Goal: Task Accomplishment & Management: Manage account settings

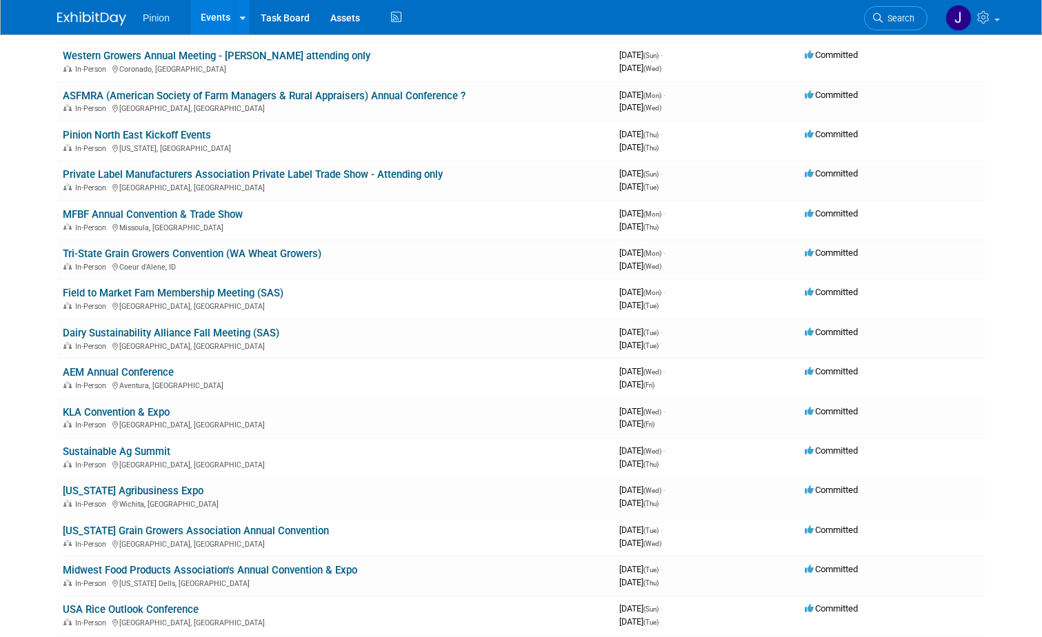
scroll to position [474, 0]
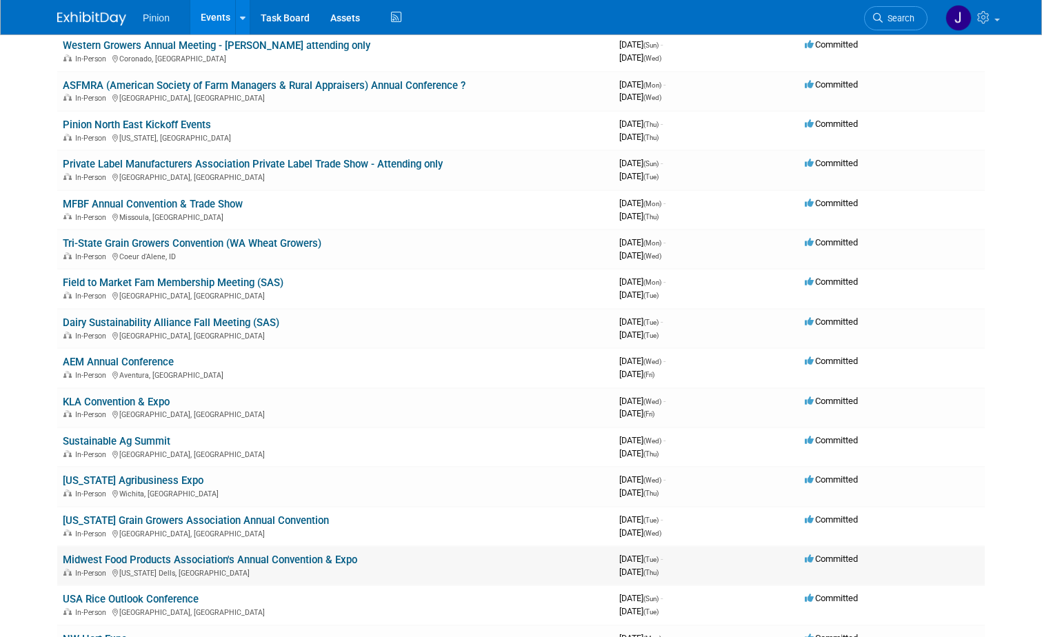
click at [271, 562] on link "Midwest Food Products Association's Annual Convention & Expo" at bounding box center [210, 560] width 295 height 12
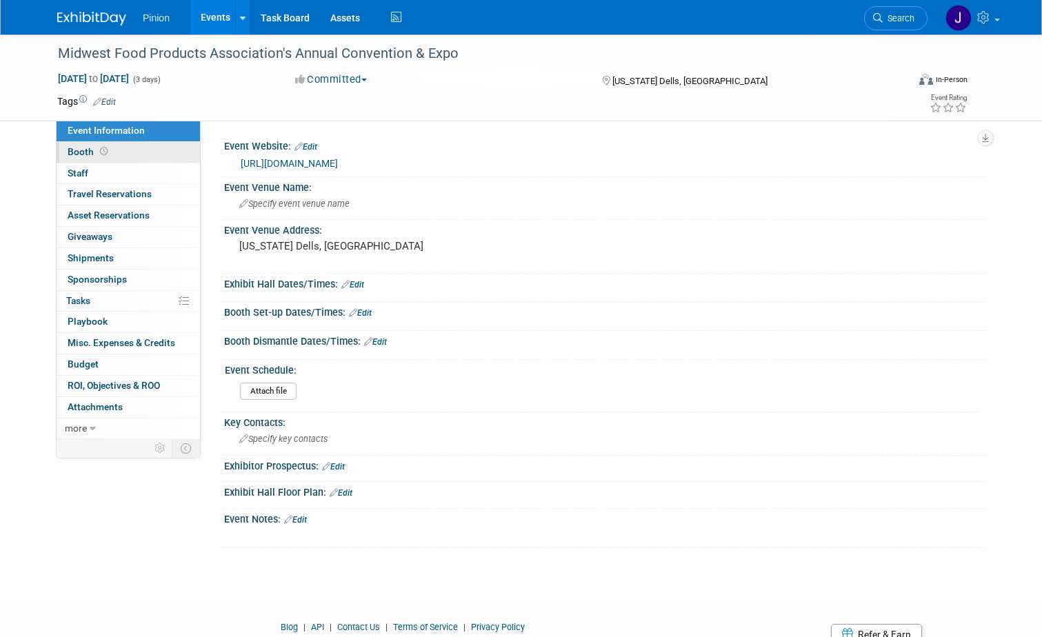
click at [89, 155] on span "Booth" at bounding box center [89, 151] width 43 height 11
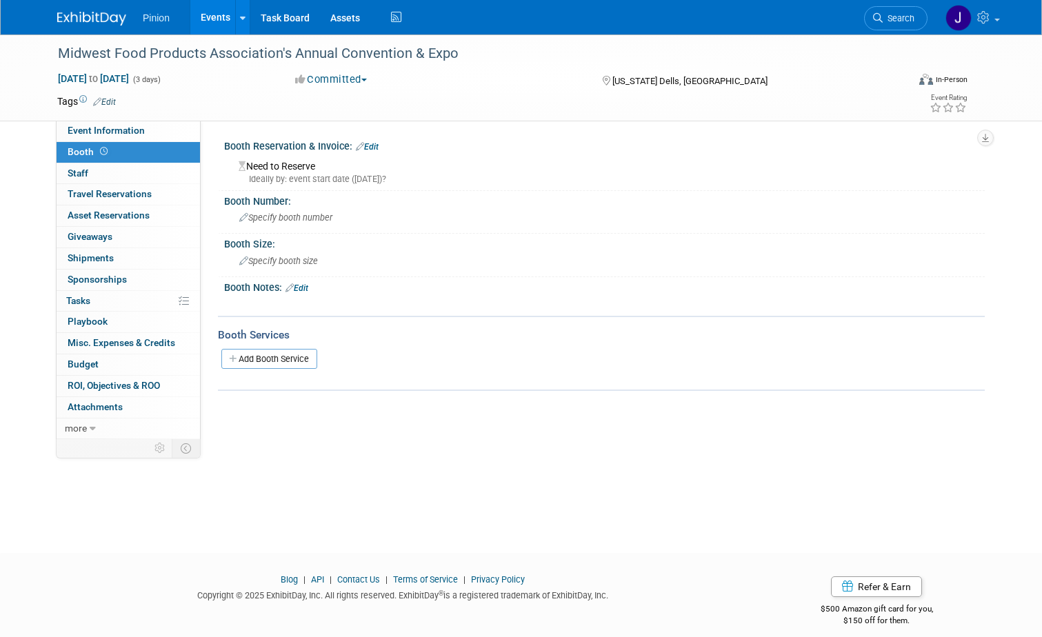
click at [366, 146] on link "Edit" at bounding box center [367, 147] width 23 height 10
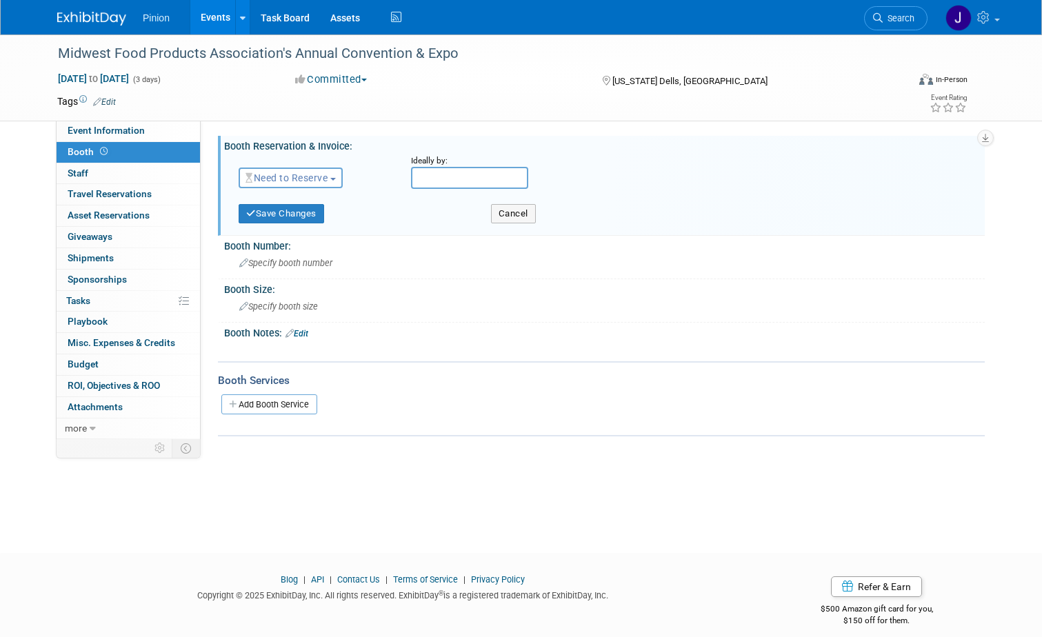
click at [317, 176] on span "Need to Reserve" at bounding box center [287, 177] width 82 height 11
click at [280, 217] on link "Reserved" at bounding box center [313, 220] width 148 height 19
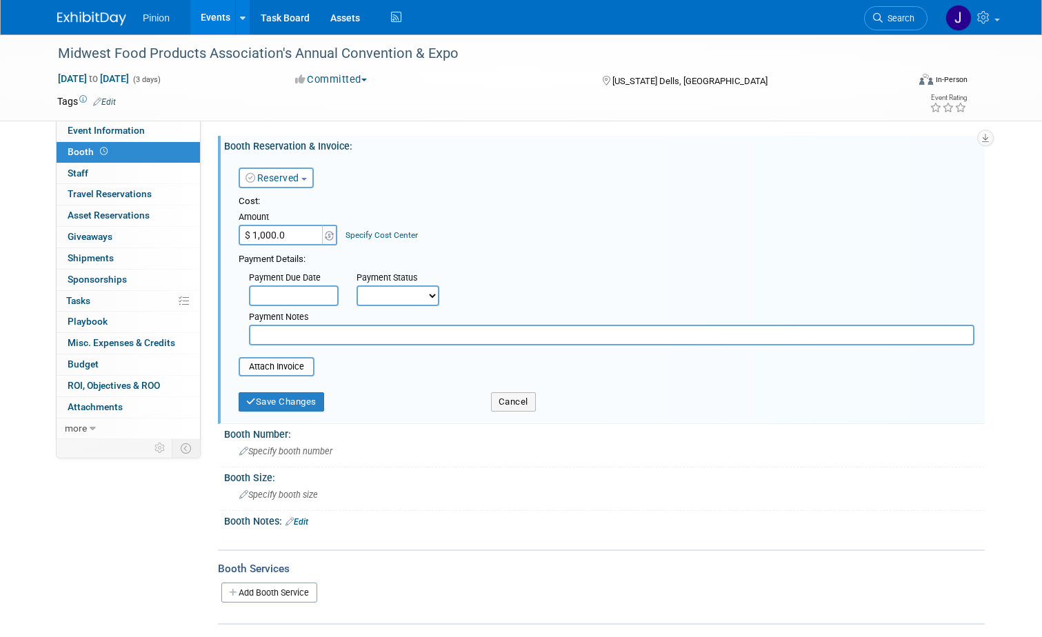
type input "$ 1,000.00"
click at [287, 370] on input "file" at bounding box center [231, 367] width 164 height 17
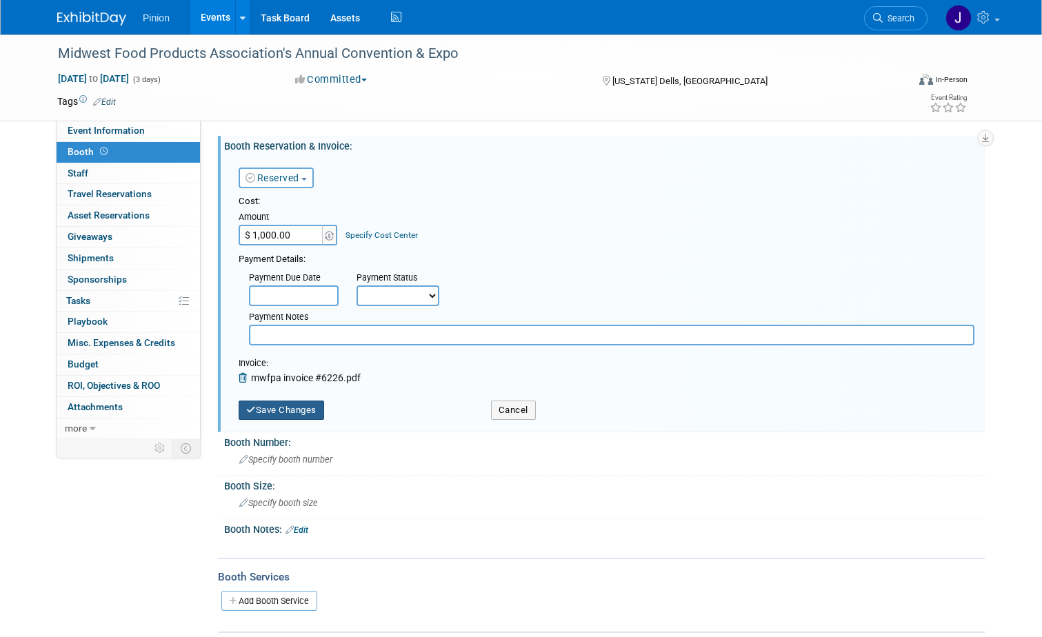
click at [252, 407] on button "Save Changes" at bounding box center [282, 410] width 86 height 19
